Goal: Navigation & Orientation: Find specific page/section

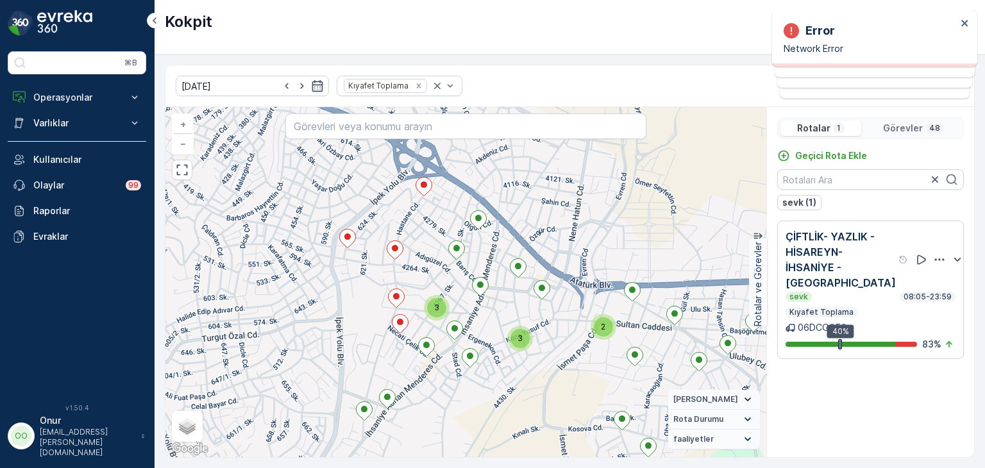
click at [912, 130] on p "Görevler" at bounding box center [903, 128] width 40 height 13
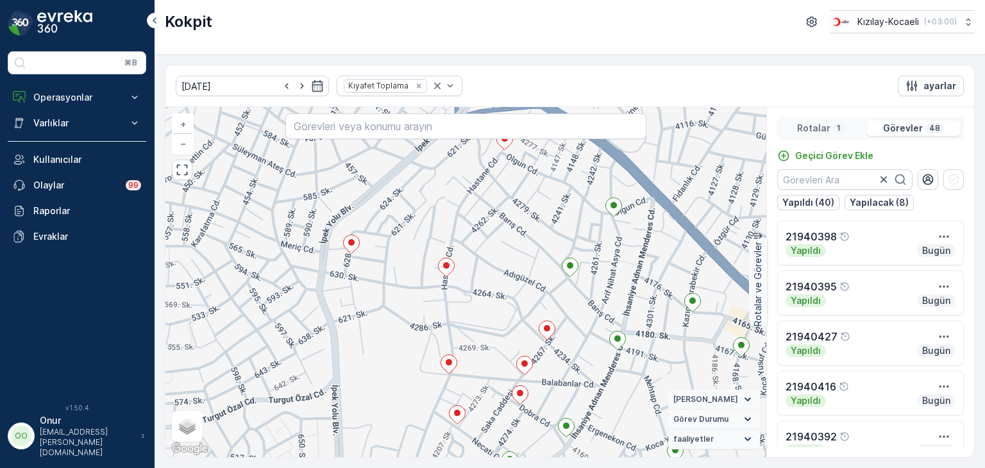
drag, startPoint x: 514, startPoint y: 335, endPoint x: 414, endPoint y: 270, distance: 119.0
click at [414, 270] on div "2 + − Uydu Yol haritası Arazi Karışık Leaflet Klavye kısayolları Harita Veriler…" at bounding box center [465, 282] width 601 height 350
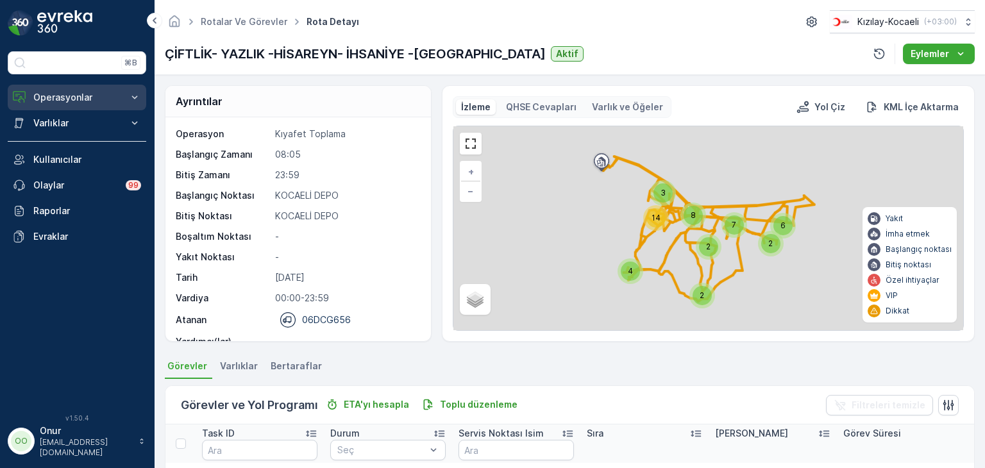
scroll to position [513, 0]
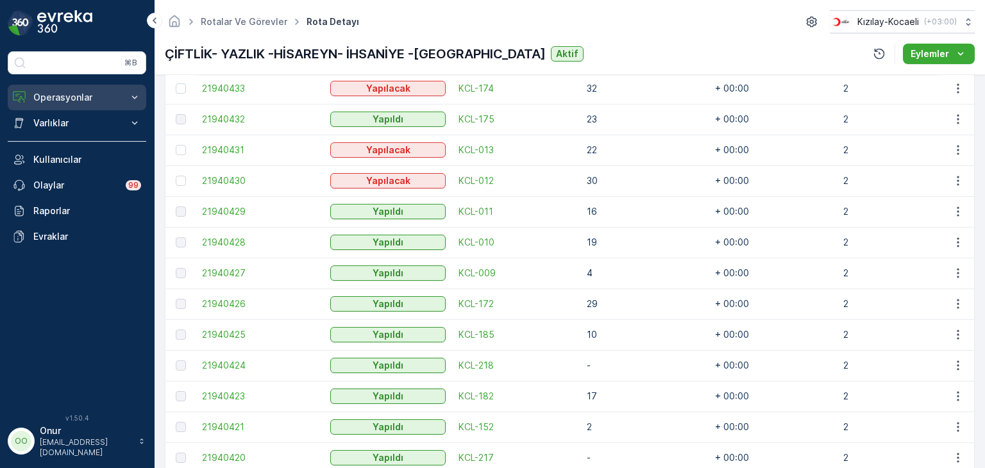
click at [56, 97] on p "Operasyonlar" at bounding box center [76, 97] width 87 height 13
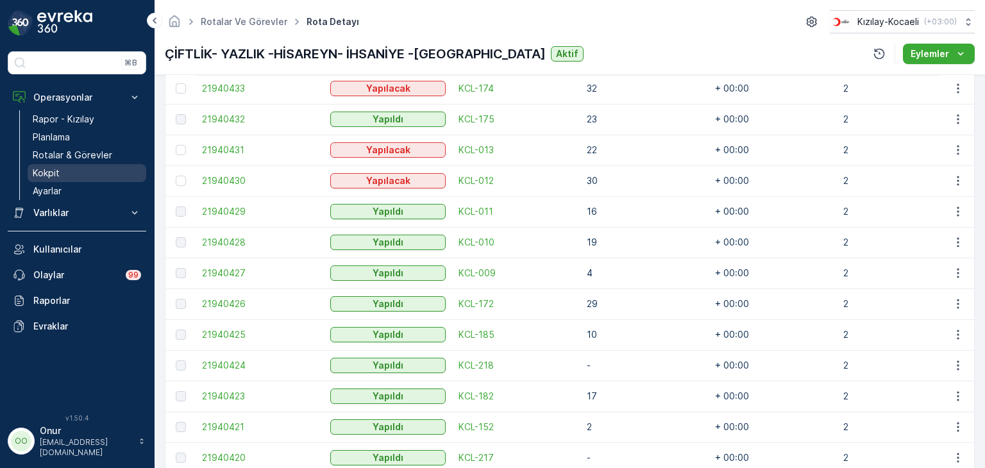
click at [55, 172] on p "Kokpit" at bounding box center [46, 173] width 27 height 13
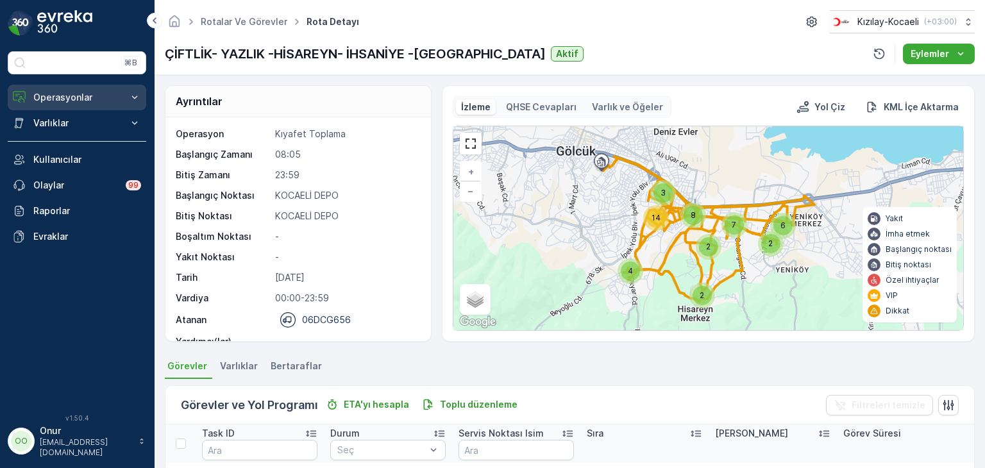
click at [72, 97] on p "Operasyonlar" at bounding box center [76, 97] width 87 height 13
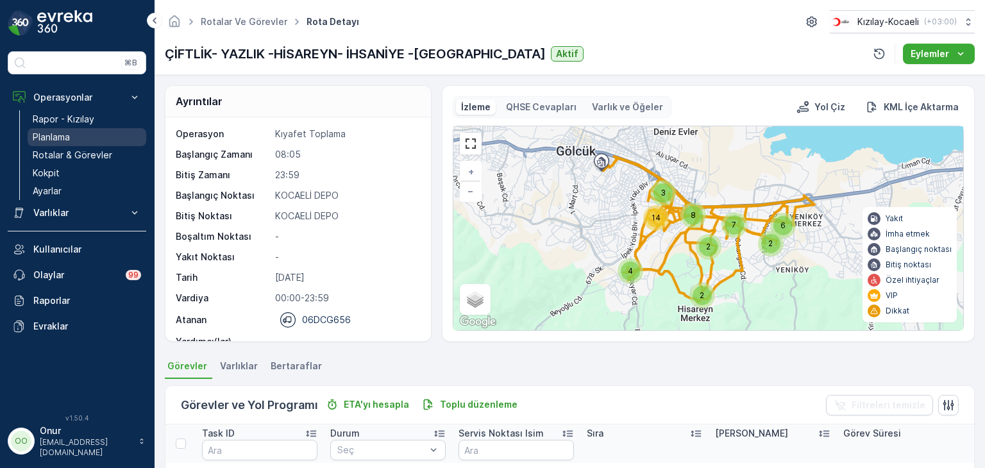
click at [62, 137] on p "Planlama" at bounding box center [51, 137] width 37 height 13
